Goal: Use online tool/utility: Utilize a website feature to perform a specific function

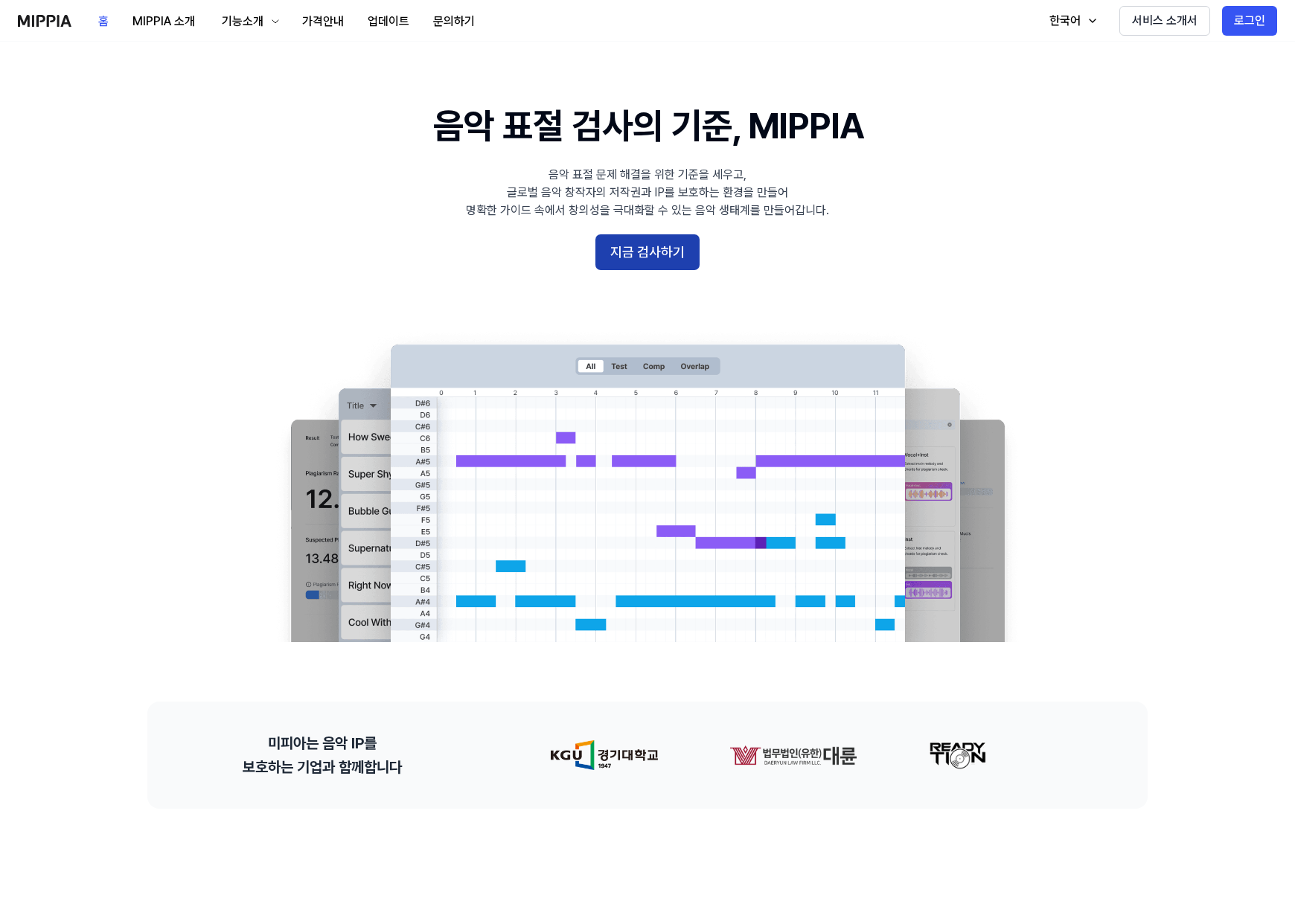
click at [627, 254] on button "지금 검사하기" at bounding box center [648, 253] width 104 height 36
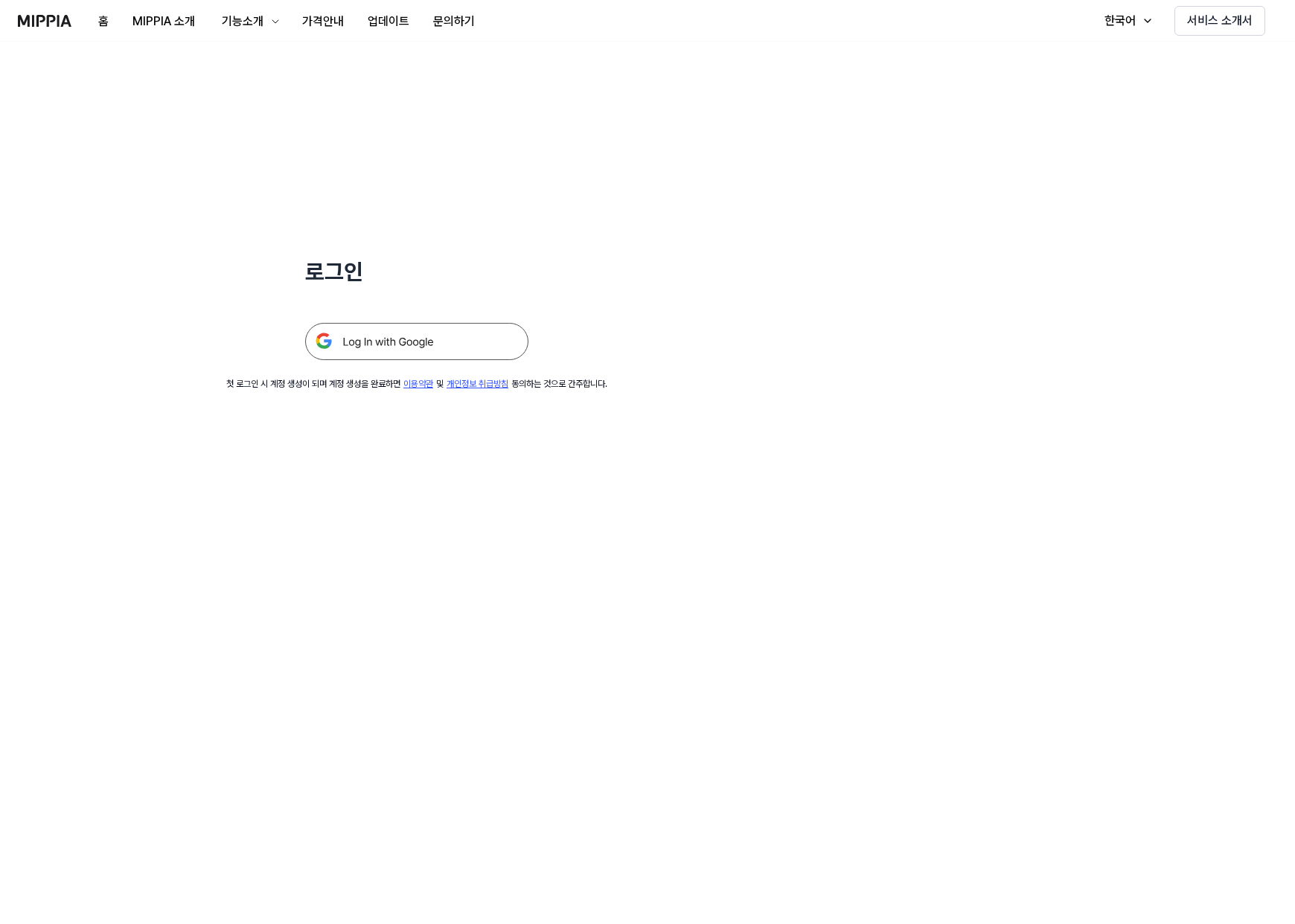
click at [448, 348] on img at bounding box center [417, 342] width 223 height 37
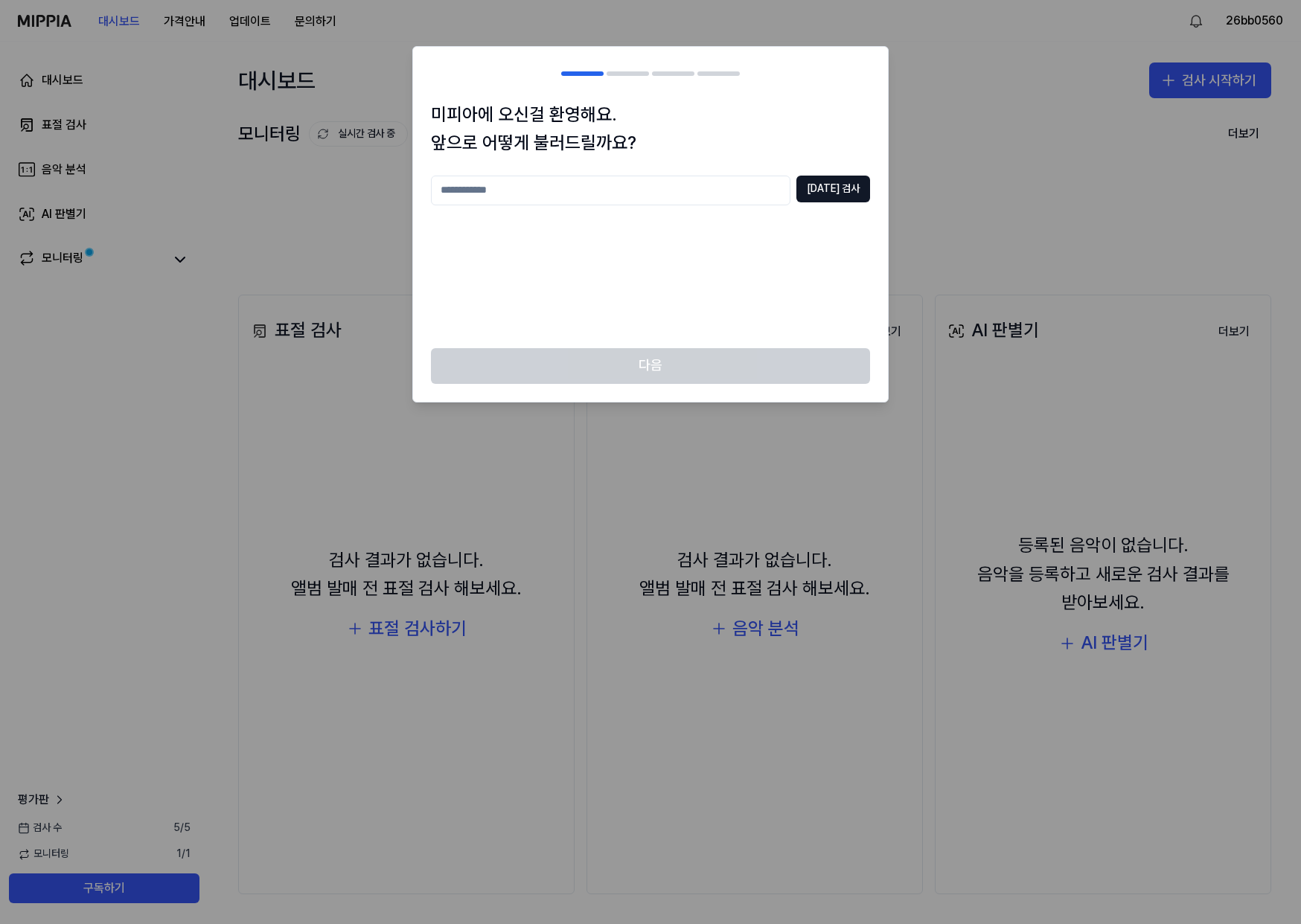
click at [543, 197] on input "text" at bounding box center [611, 190] width 360 height 29
type input "*"
type input "**********"
click at [848, 195] on button "중복 검사" at bounding box center [833, 189] width 74 height 27
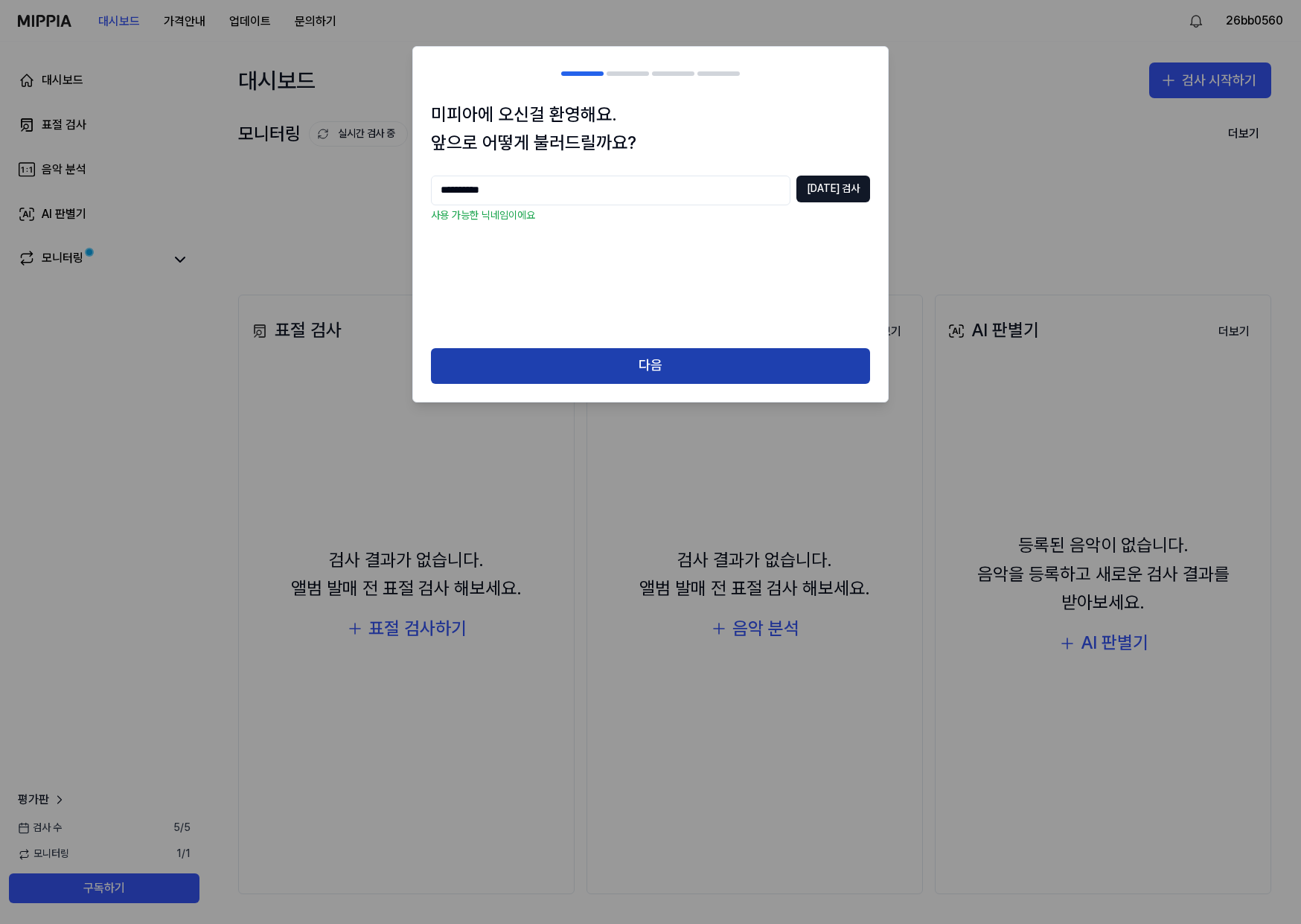
click at [690, 373] on button "다음" at bounding box center [651, 366] width 439 height 36
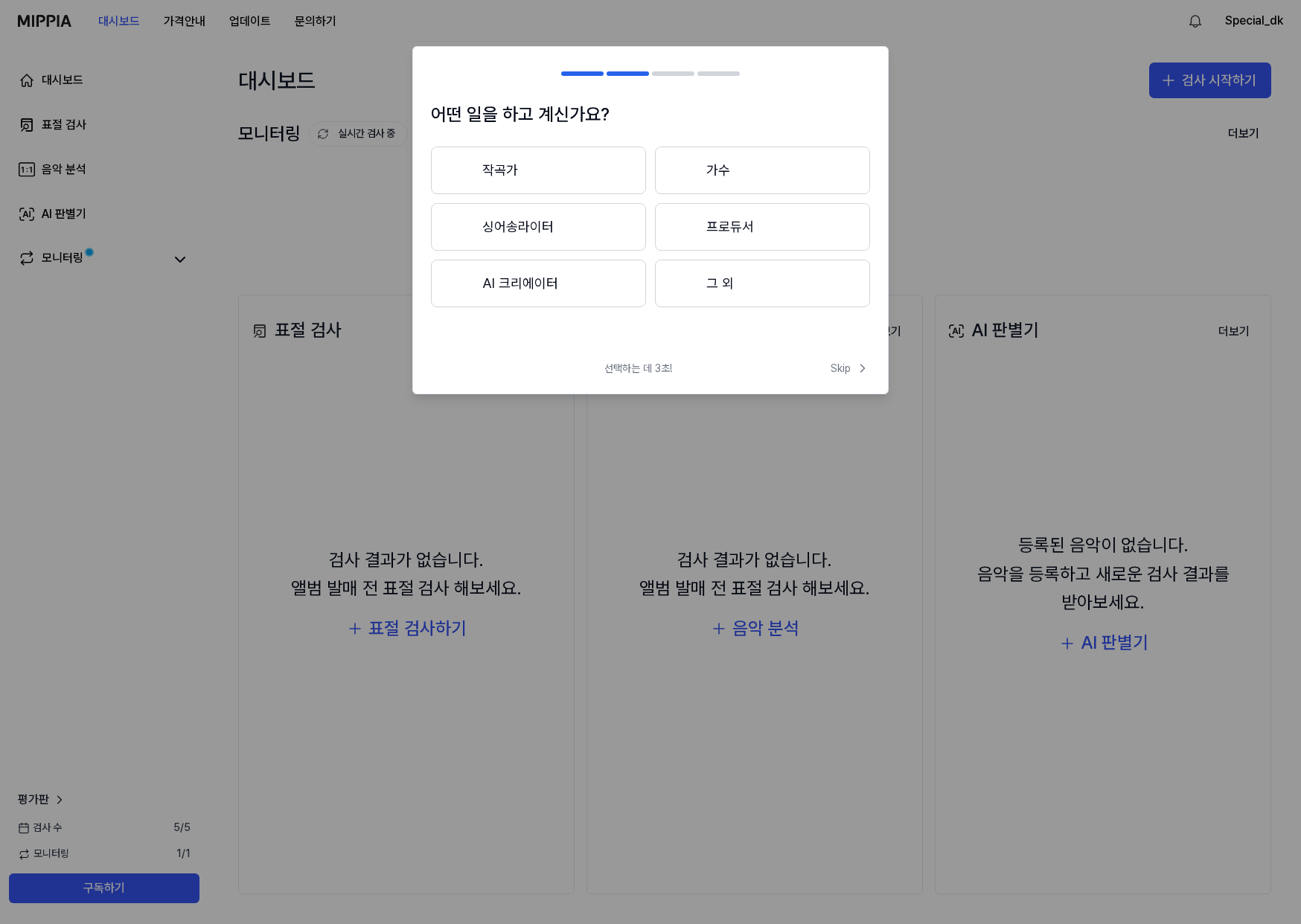
click at [721, 279] on button "그 외" at bounding box center [762, 283] width 215 height 47
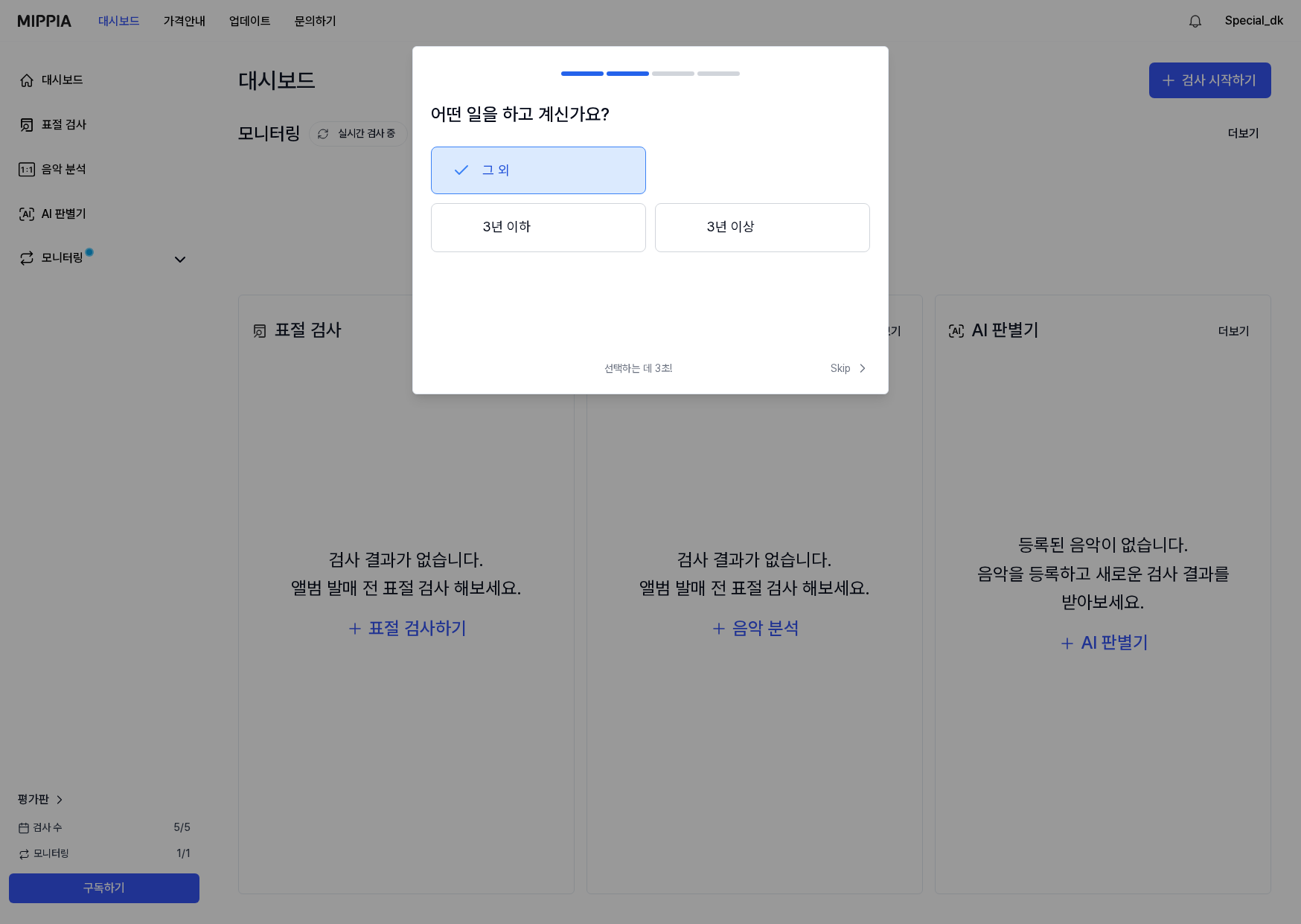
click at [740, 218] on button "3년 이상" at bounding box center [762, 228] width 215 height 49
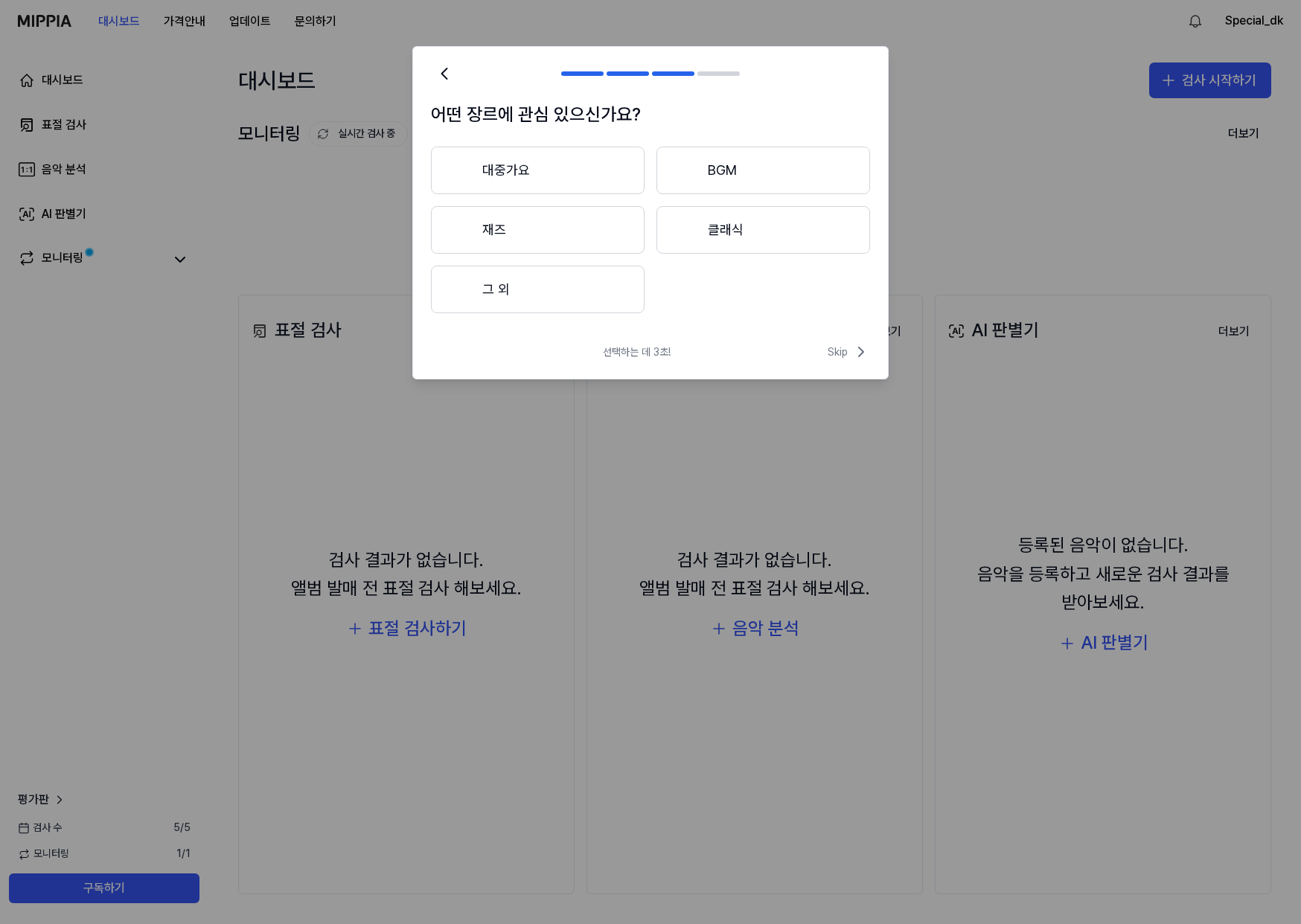
click at [555, 159] on button "대중가요" at bounding box center [538, 170] width 213 height 47
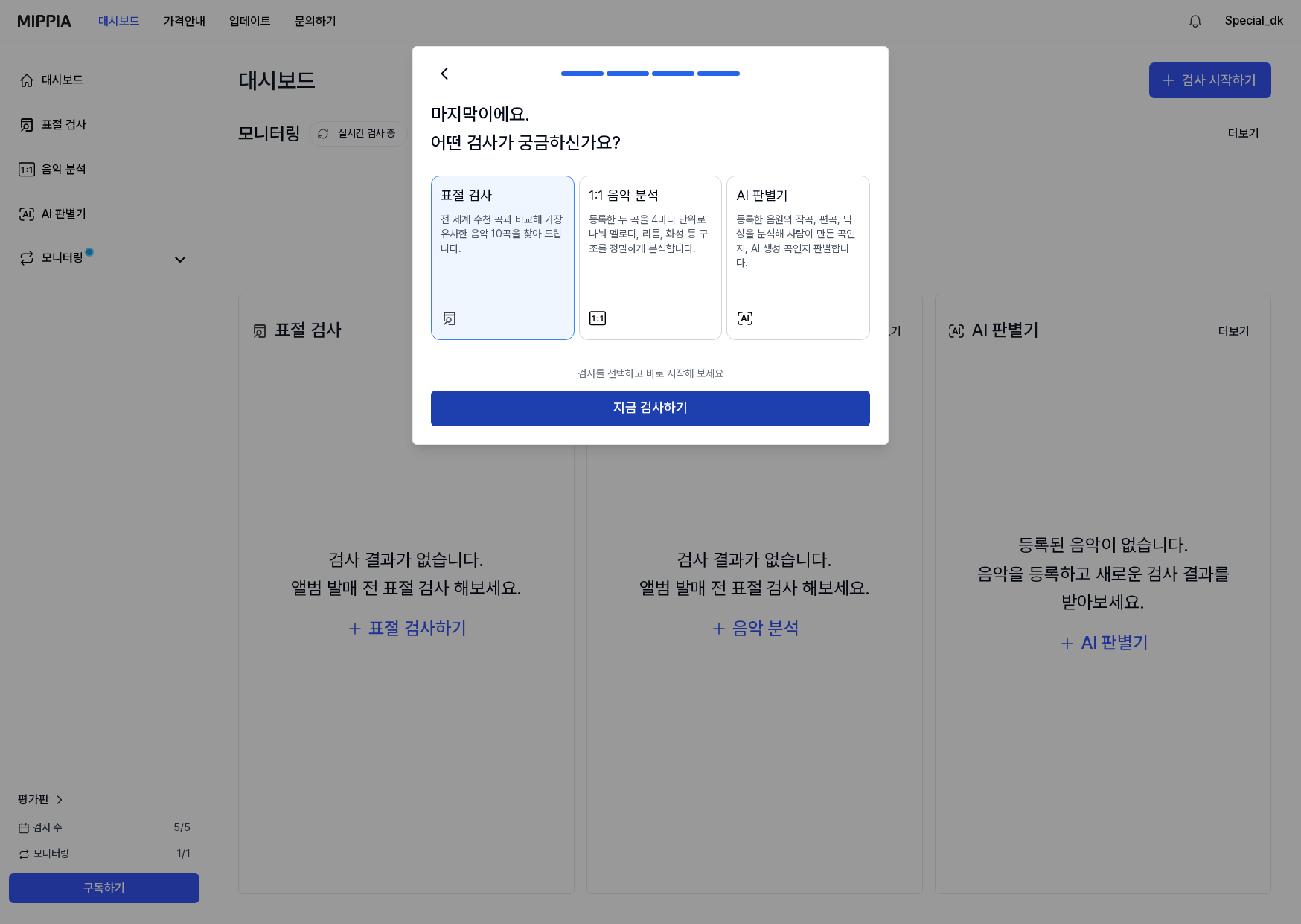
click at [680, 391] on button "지금 검사하기" at bounding box center [651, 409] width 439 height 36
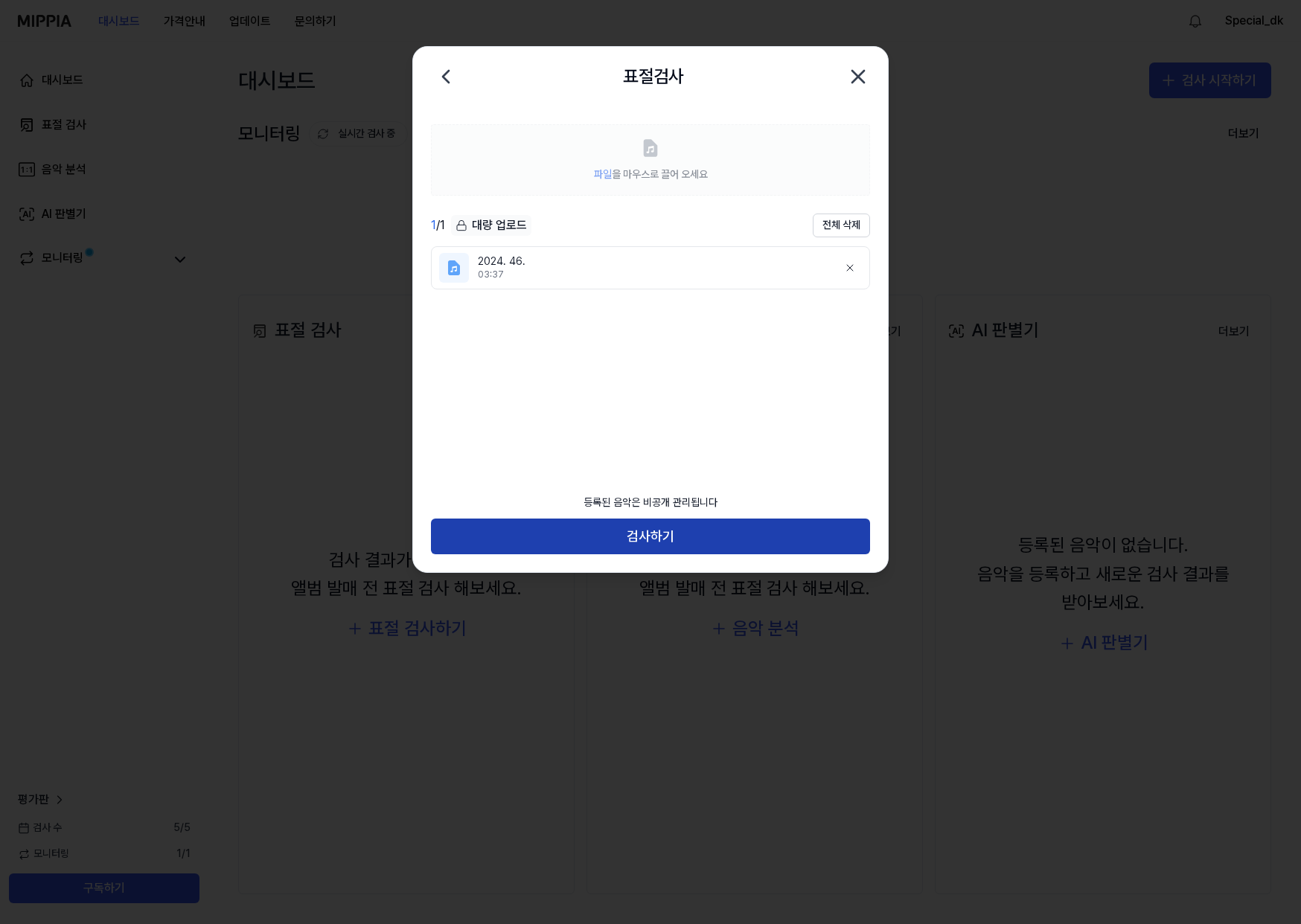
click at [677, 531] on button "검사하기" at bounding box center [651, 537] width 439 height 36
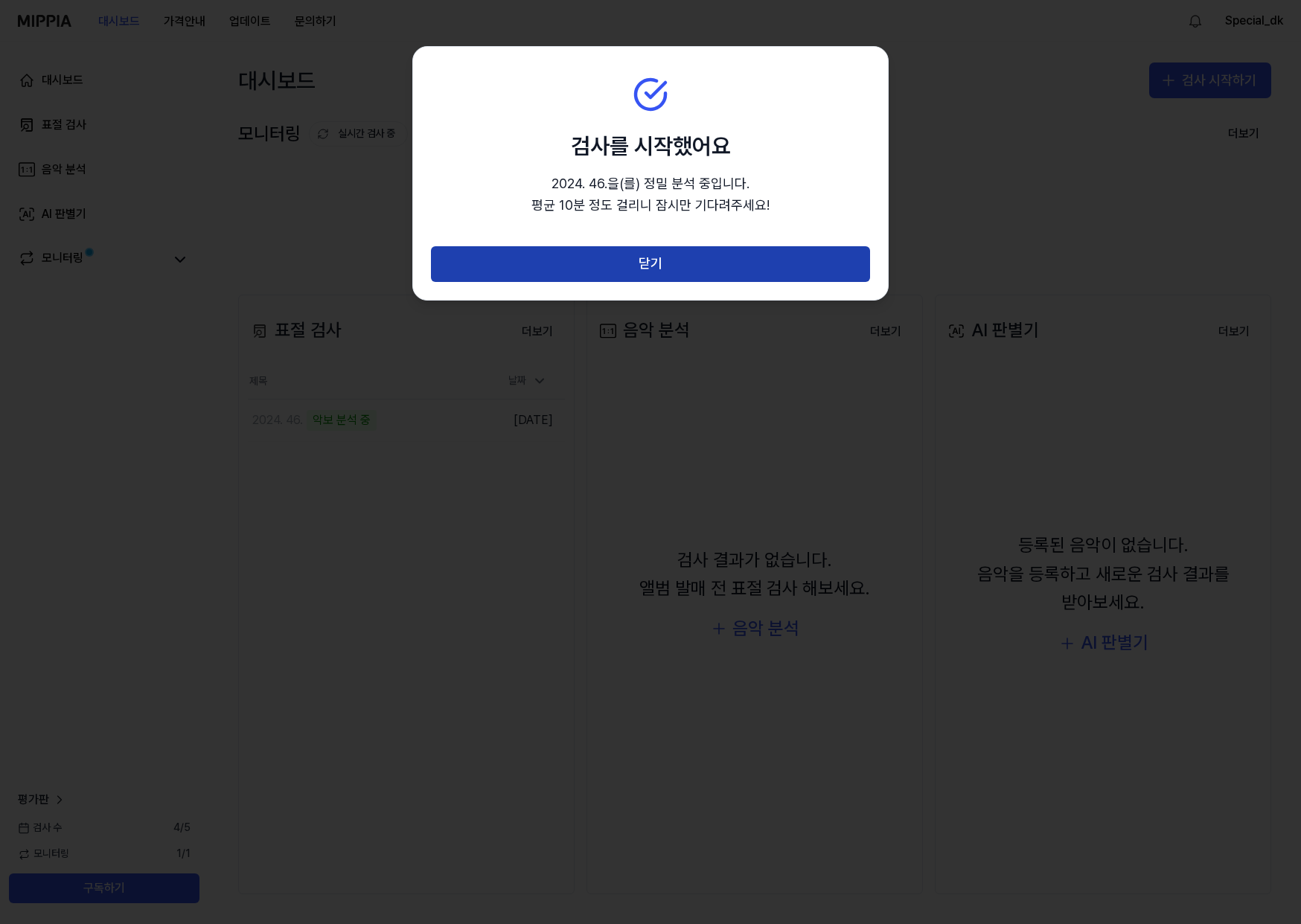
click at [672, 269] on button "닫기" at bounding box center [651, 264] width 439 height 36
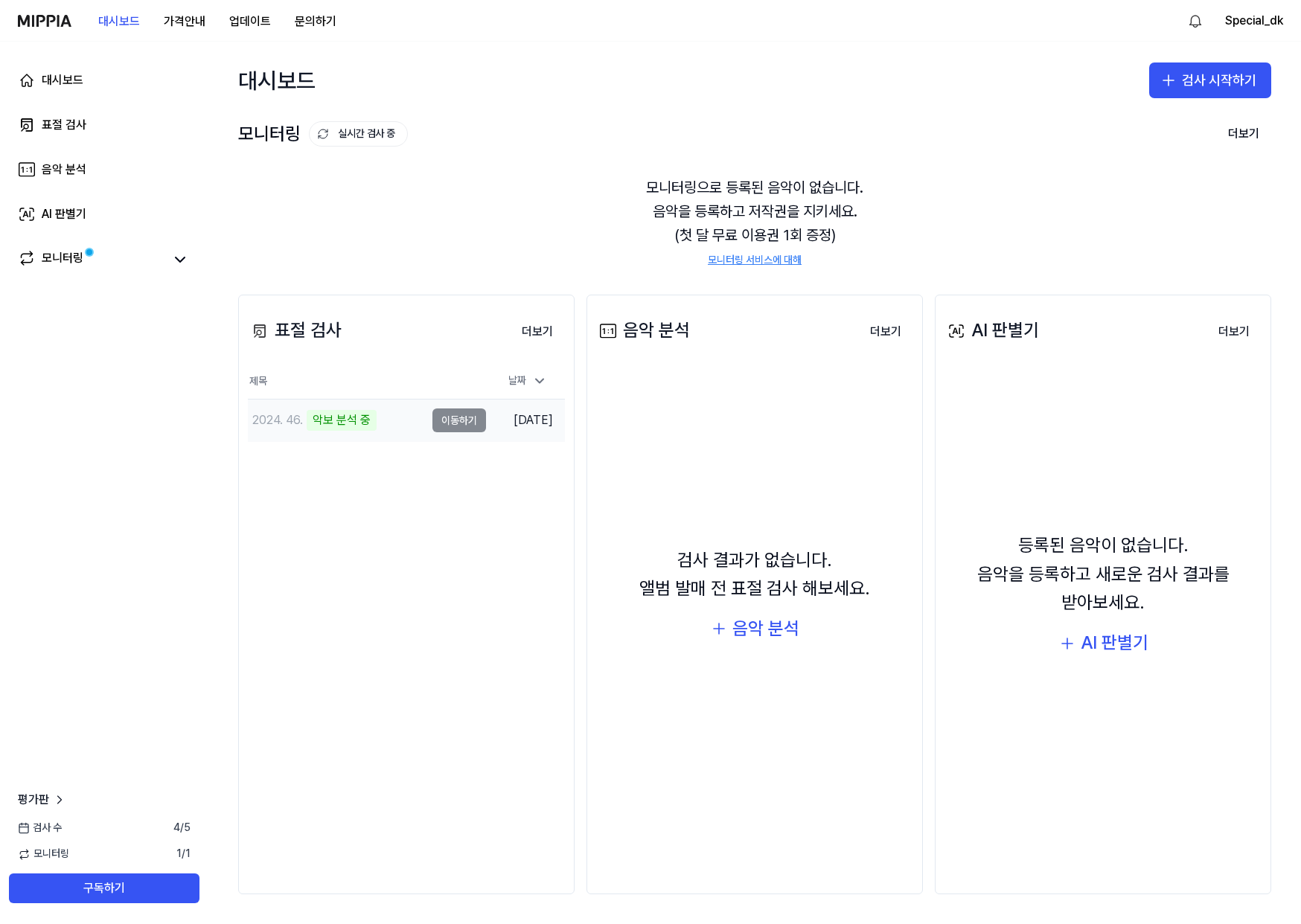
click at [463, 422] on td "2024. 46. 악보 분석 중 이동하기" at bounding box center [367, 420] width 238 height 42
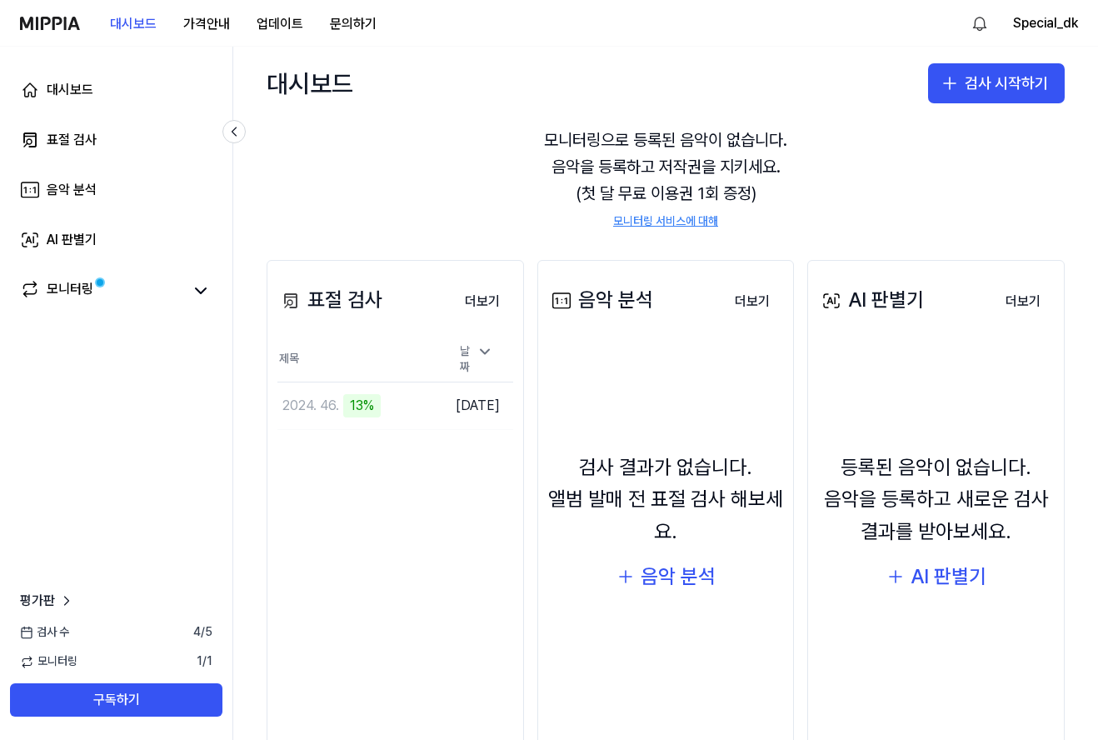
scroll to position [110, 0]
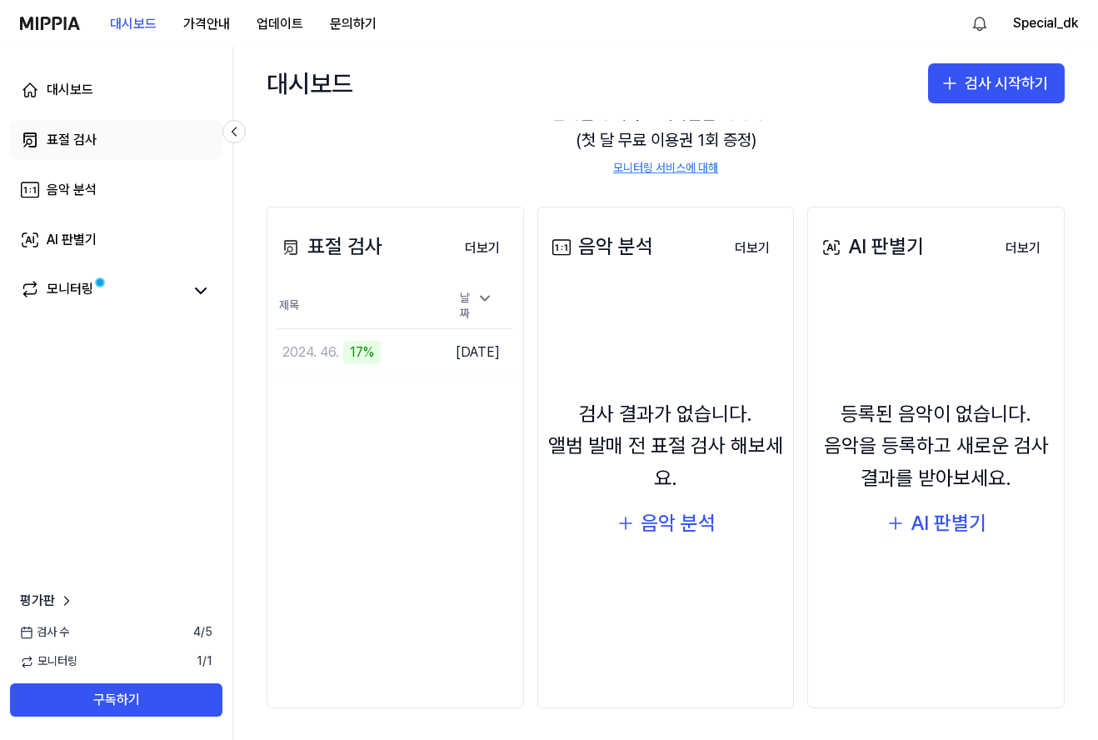
click at [62, 143] on div "표절 검사" at bounding box center [72, 140] width 50 height 20
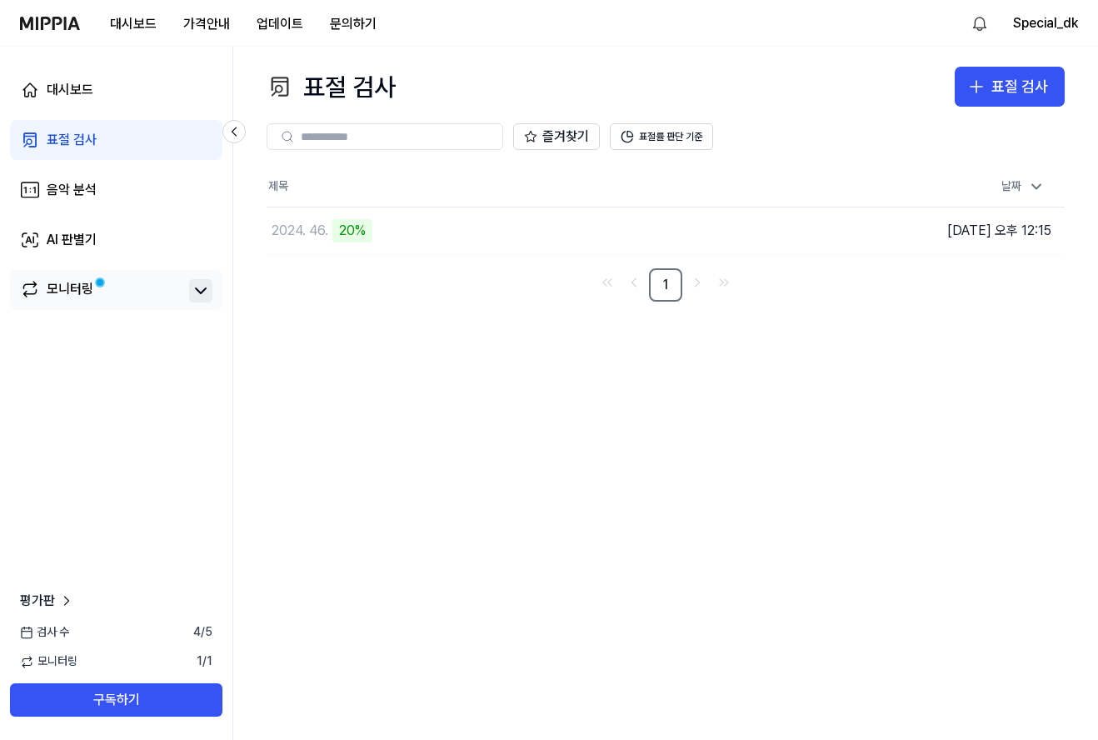
click at [202, 290] on icon at bounding box center [201, 291] width 20 height 20
click at [68, 292] on div "모니터링" at bounding box center [70, 290] width 47 height 23
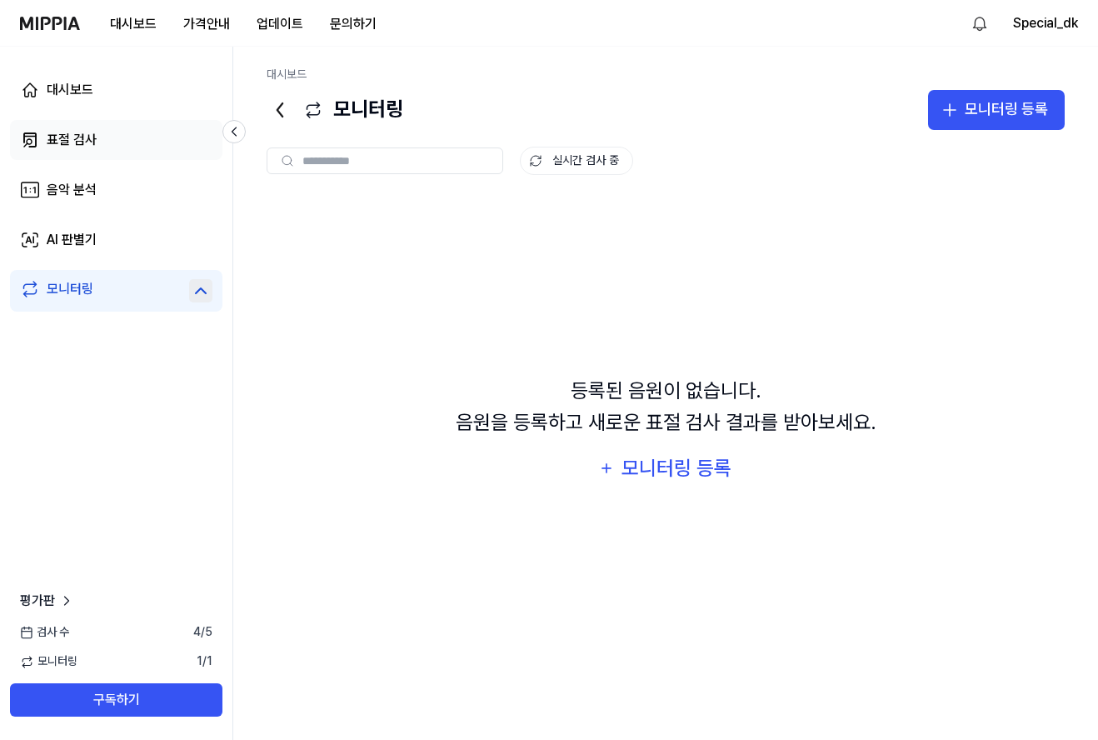
click at [49, 138] on div "표절 검사" at bounding box center [72, 140] width 50 height 20
